Goal: Task Accomplishment & Management: Use online tool/utility

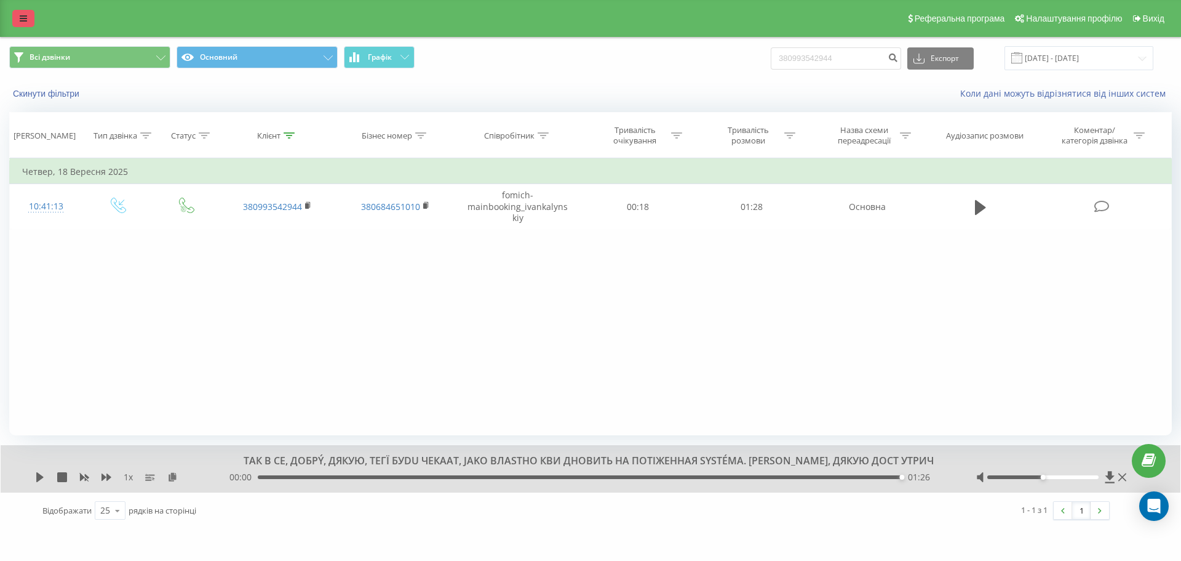
click at [26, 18] on icon at bounding box center [23, 18] width 7 height 9
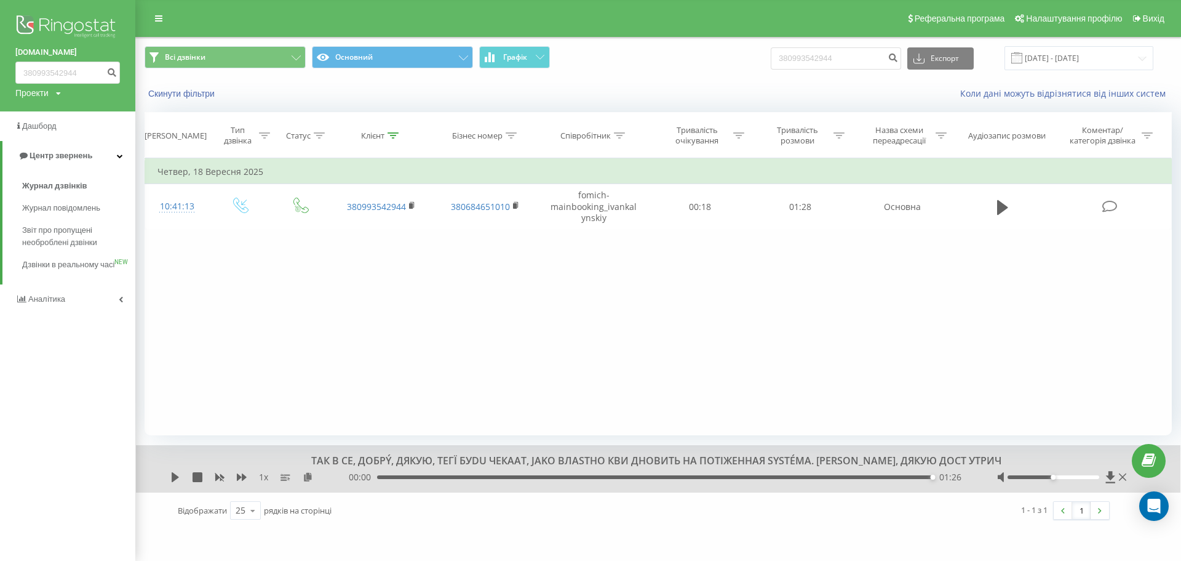
click at [41, 28] on img at bounding box center [67, 27] width 105 height 31
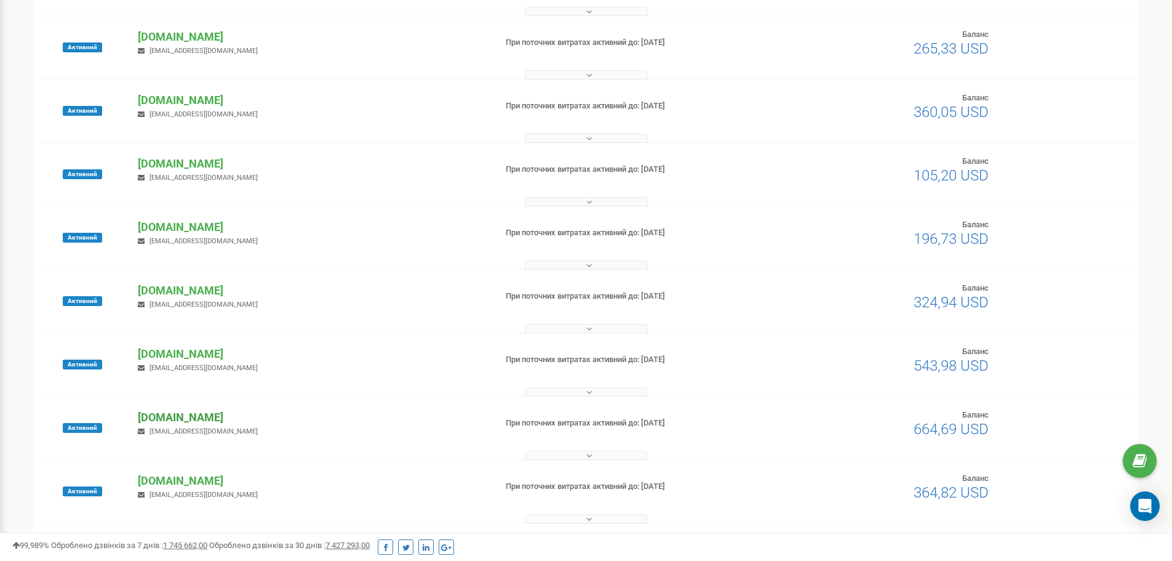
click at [157, 417] on p "[DOMAIN_NAME]" at bounding box center [312, 417] width 348 height 16
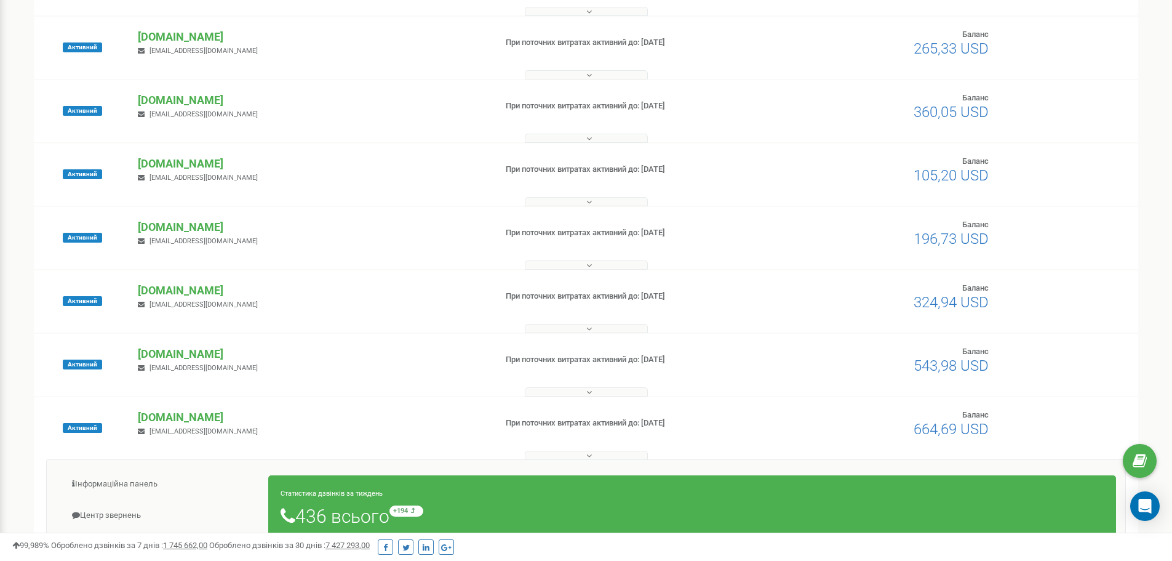
scroll to position [431, 0]
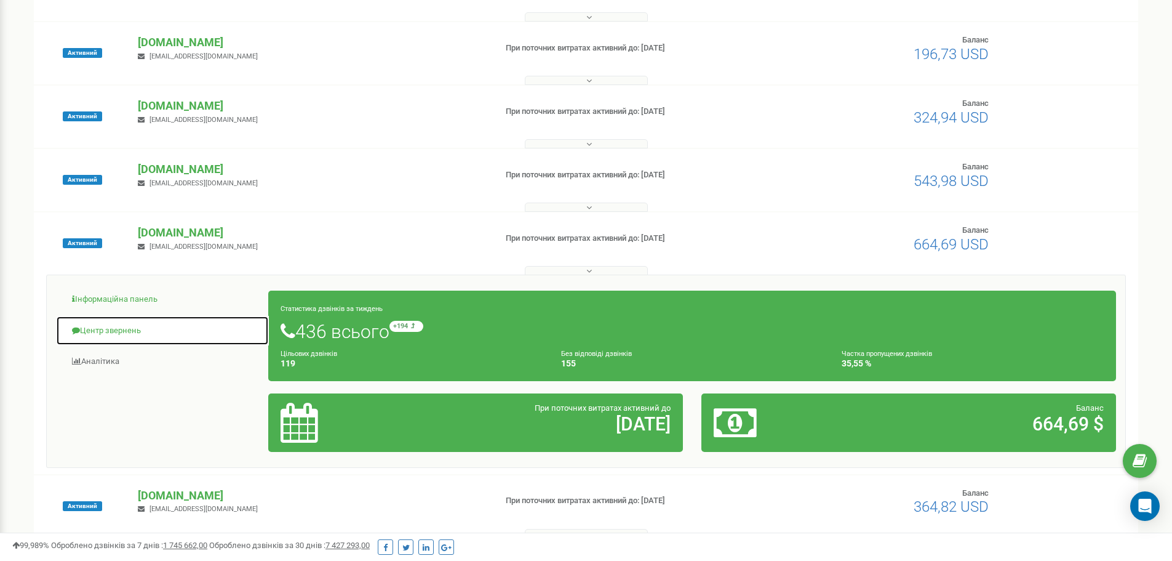
drag, startPoint x: 121, startPoint y: 327, endPoint x: 169, endPoint y: 313, distance: 50.6
click at [121, 327] on link "Центр звернень" at bounding box center [162, 331] width 213 height 30
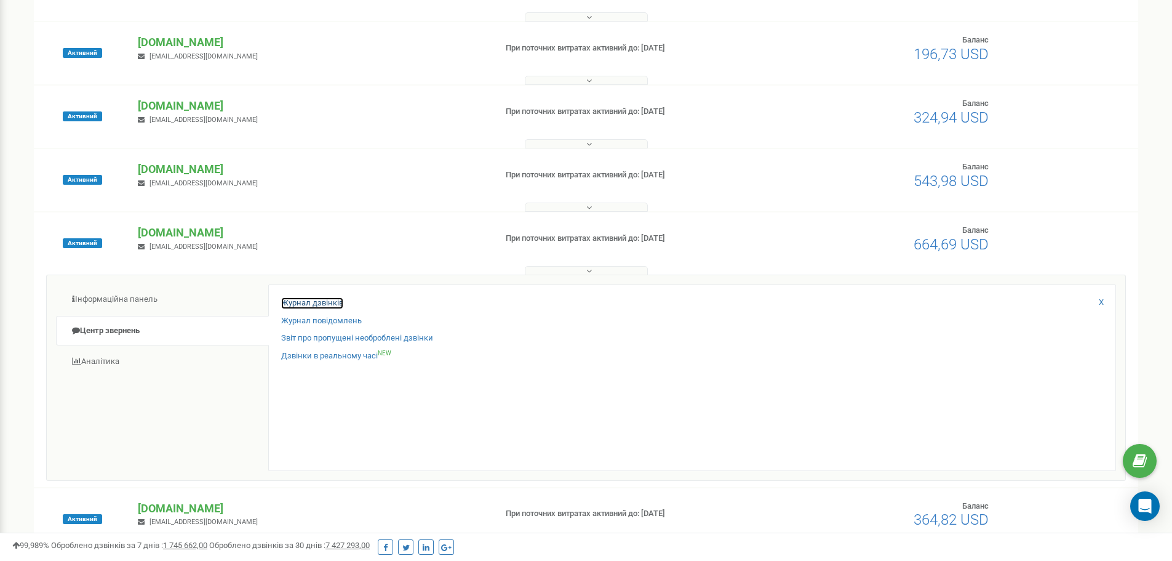
click at [285, 300] on link "Журнал дзвінків" at bounding box center [312, 303] width 62 height 12
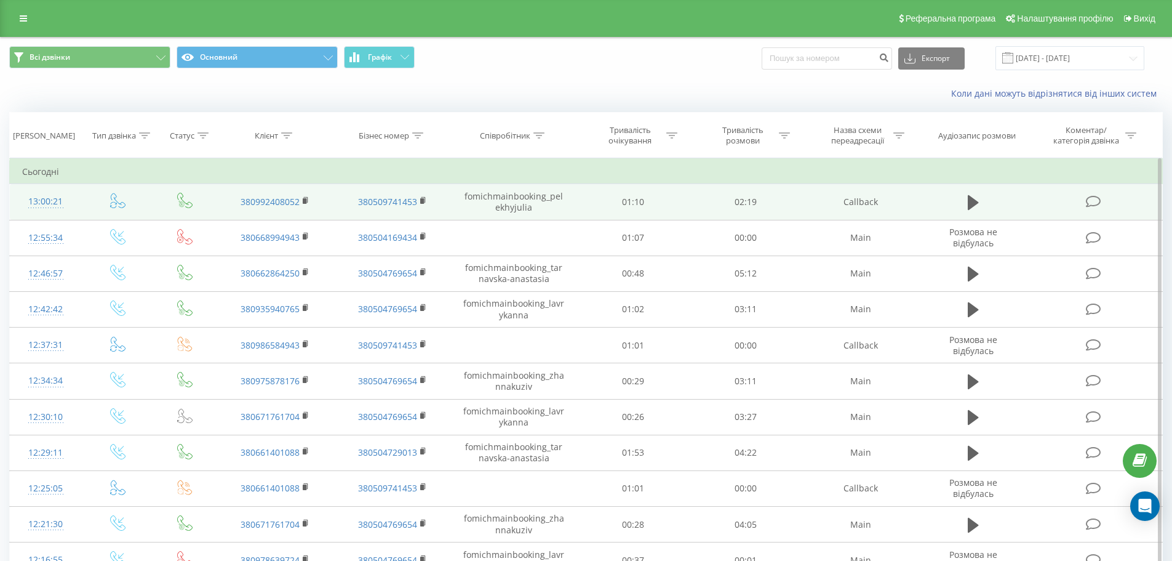
click at [301, 201] on td "380992408052" at bounding box center [275, 202] width 117 height 36
click at [306, 202] on rect at bounding box center [305, 201] width 4 height 6
